Goal: Task Accomplishment & Management: Use online tool/utility

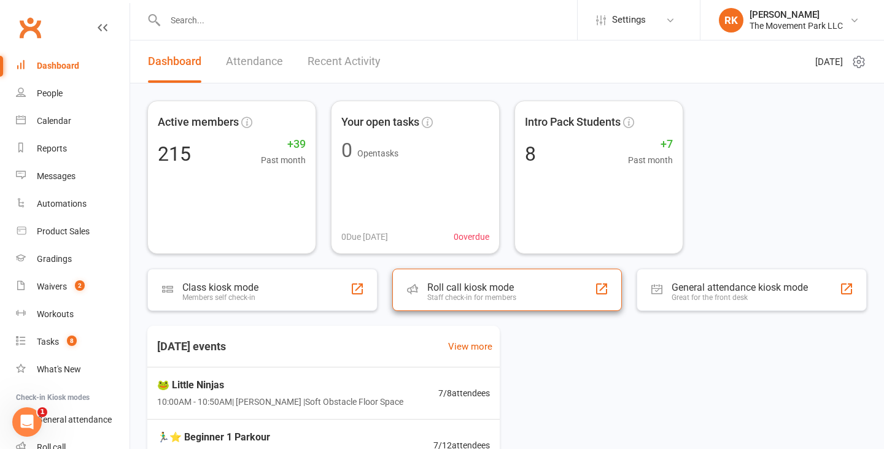
click at [484, 296] on div "Staff check-in for members" at bounding box center [471, 297] width 89 height 9
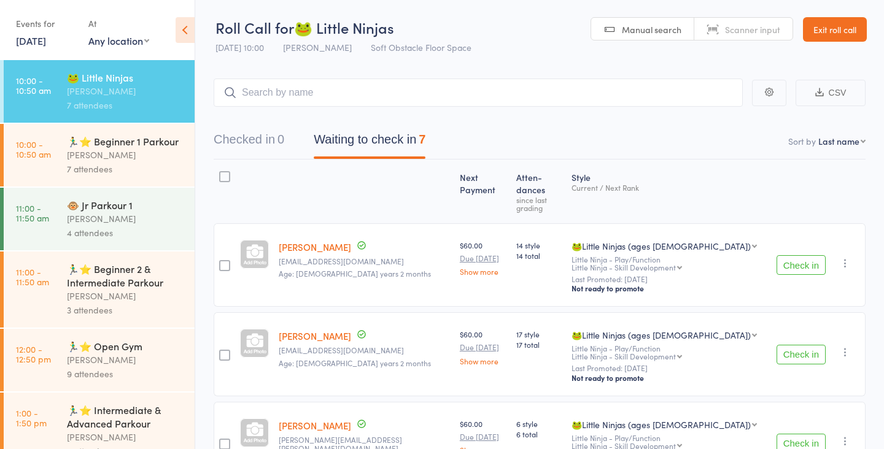
click at [106, 150] on div "[PERSON_NAME]" at bounding box center [125, 155] width 117 height 14
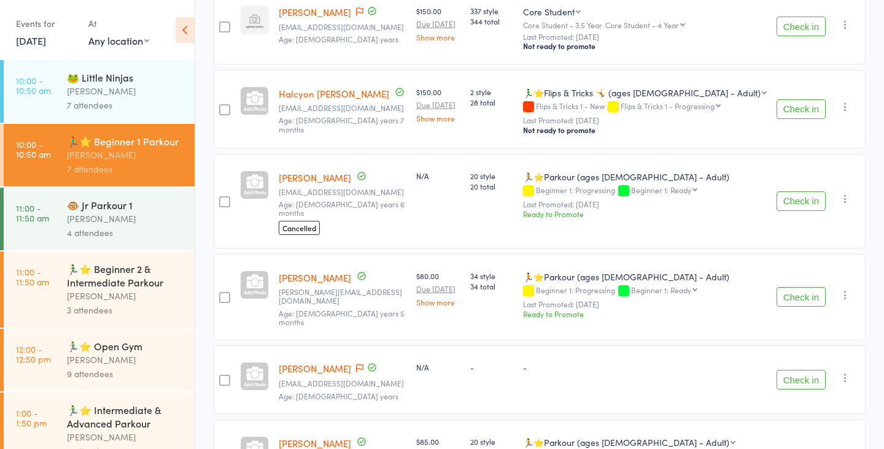
scroll to position [380, 0]
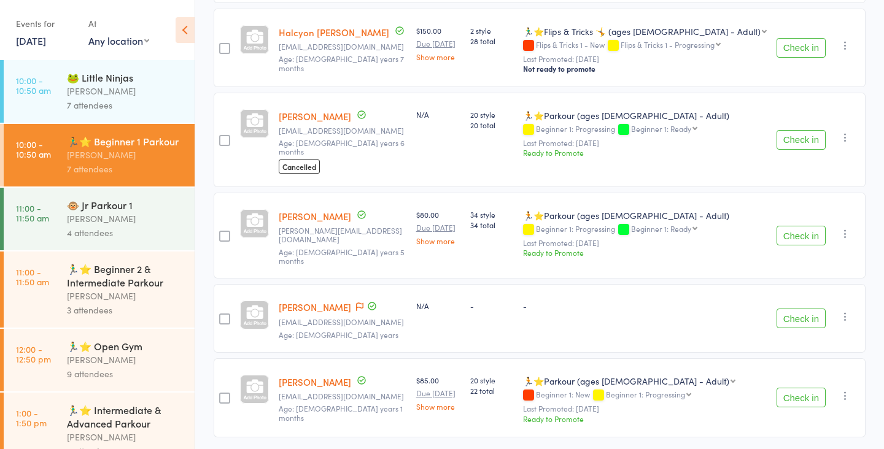
click at [111, 292] on div "[PERSON_NAME]" at bounding box center [125, 296] width 117 height 14
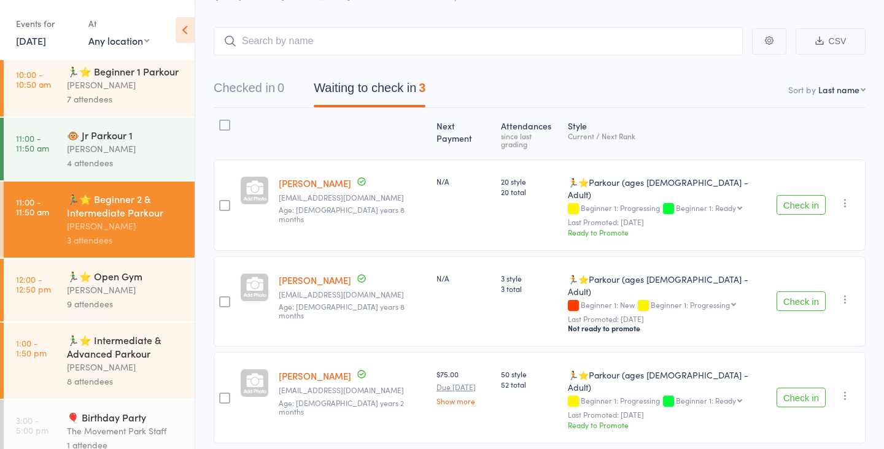
scroll to position [87, 0]
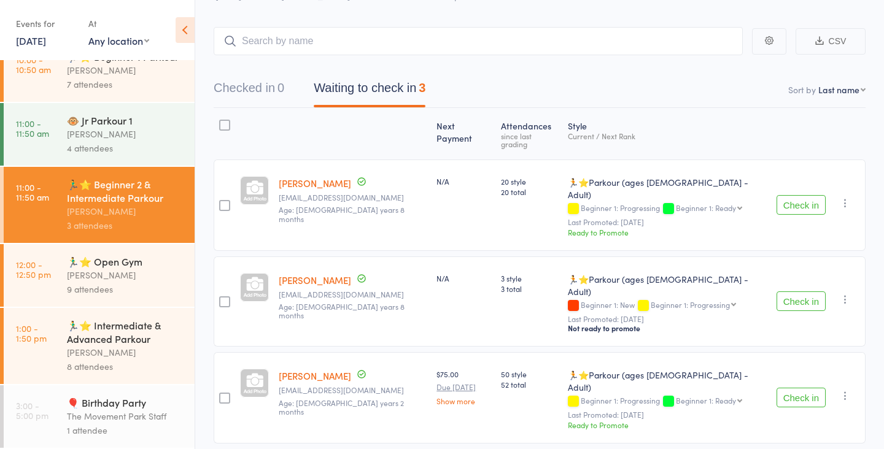
click at [123, 270] on div "[PERSON_NAME]" at bounding box center [125, 275] width 117 height 14
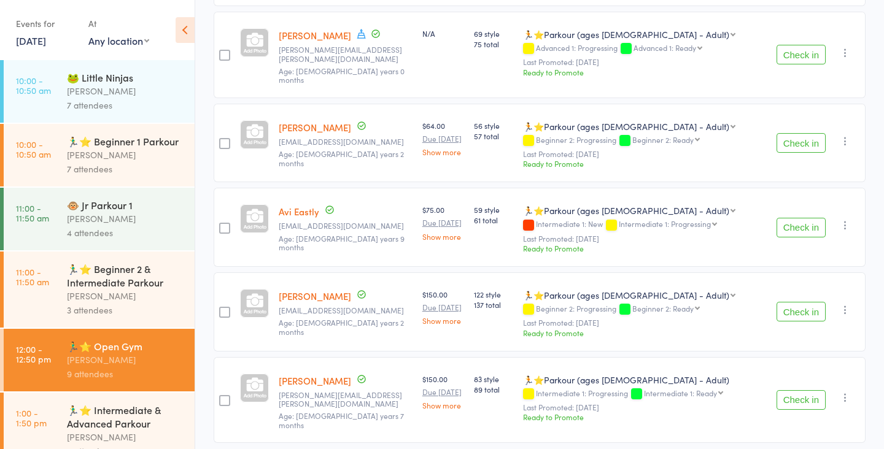
scroll to position [87, 0]
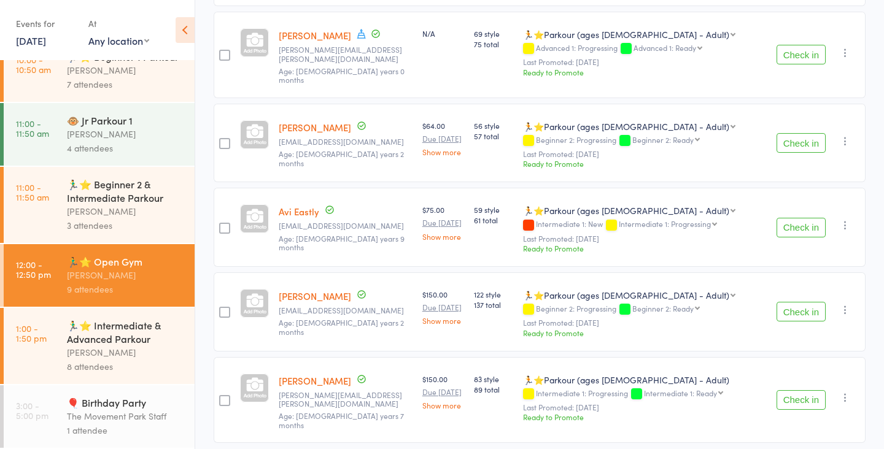
click at [102, 356] on div "[PERSON_NAME]" at bounding box center [125, 352] width 117 height 14
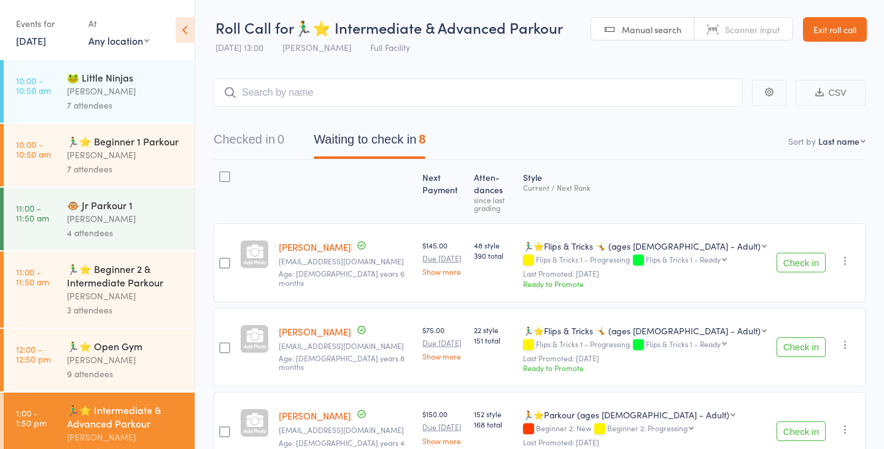
click at [113, 362] on div "[PERSON_NAME]" at bounding box center [125, 360] width 117 height 14
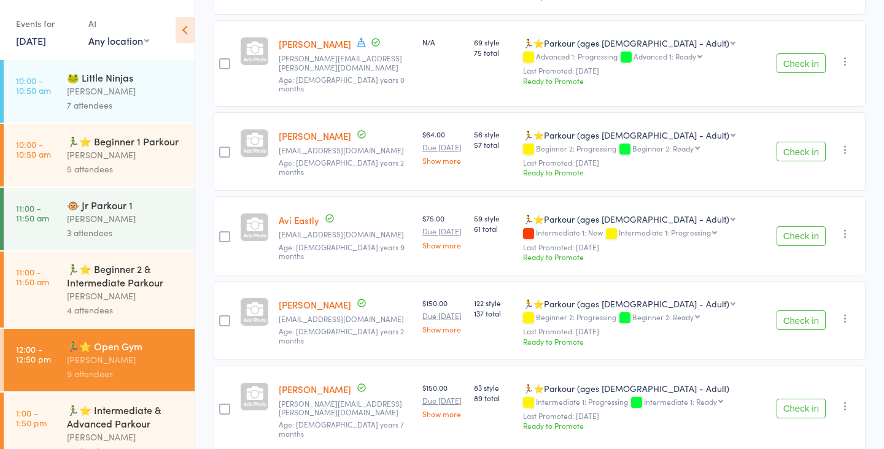
scroll to position [546, 0]
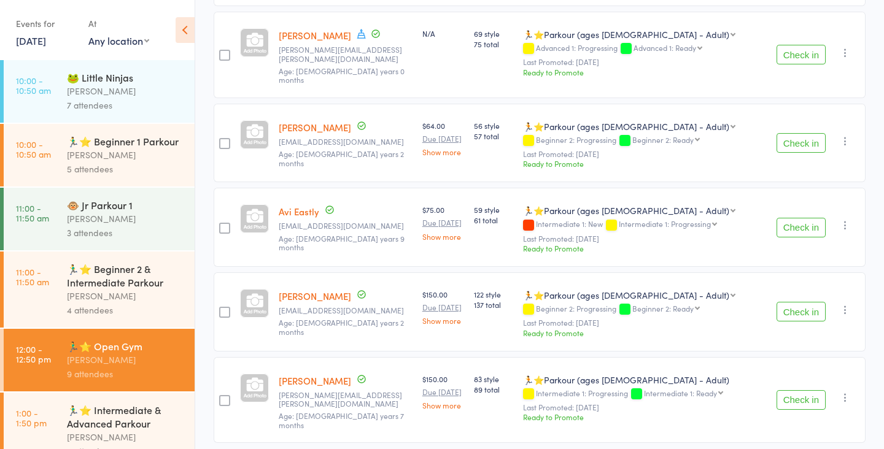
click at [111, 288] on div "🏃‍♂️⭐ Beginner 2 & Intermediate Parkour" at bounding box center [125, 275] width 117 height 27
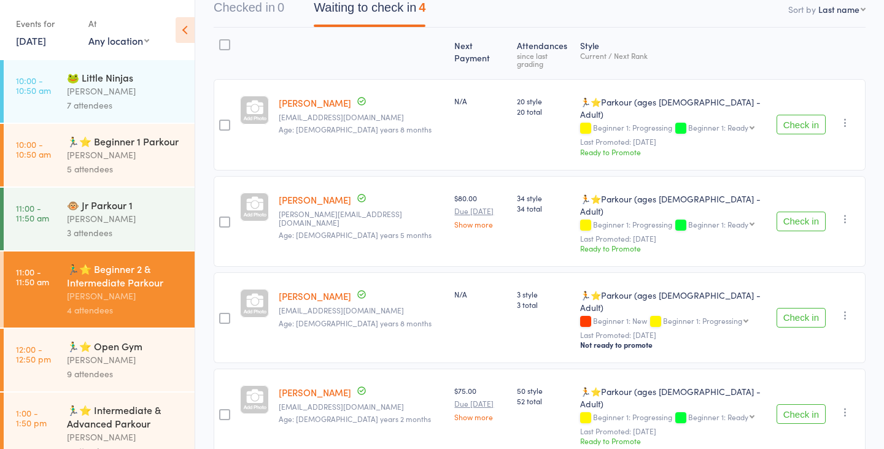
scroll to position [132, 0]
click at [83, 163] on div "5 attendees" at bounding box center [125, 169] width 117 height 14
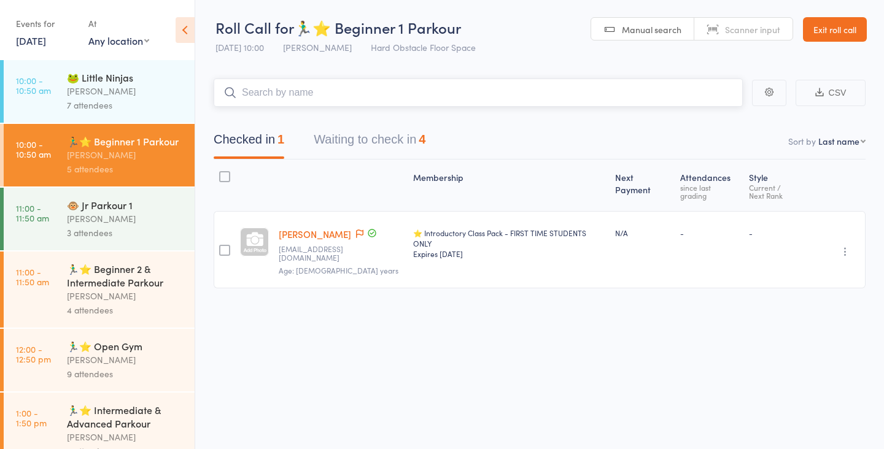
click at [377, 147] on button "Waiting to check in 4" at bounding box center [370, 142] width 112 height 33
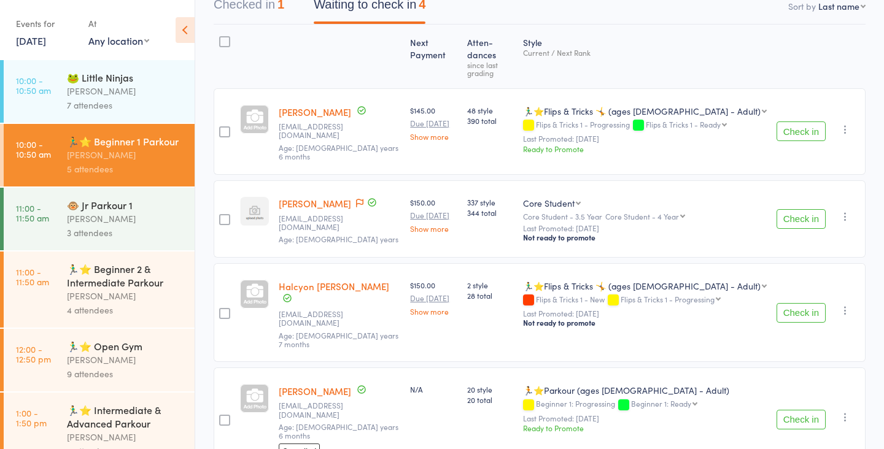
scroll to position [141, 0]
